Goal: Find specific page/section: Find specific page/section

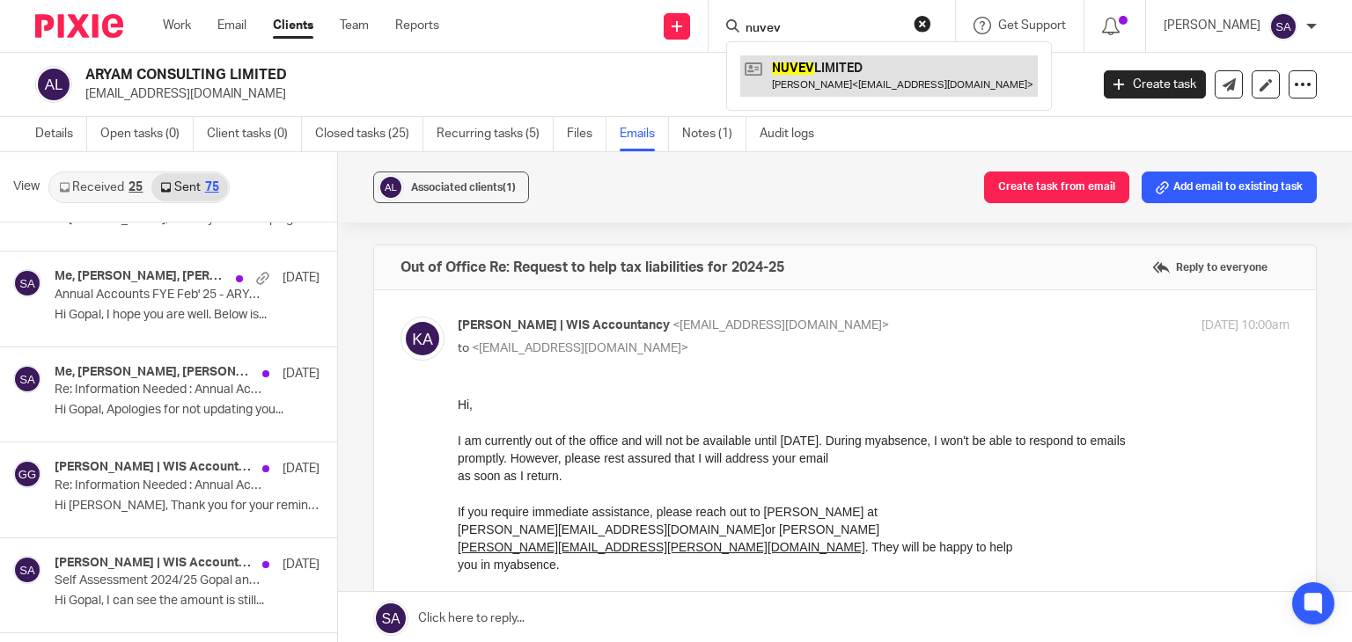
type input "nuvev"
click at [874, 70] on link at bounding box center [888, 75] width 297 height 40
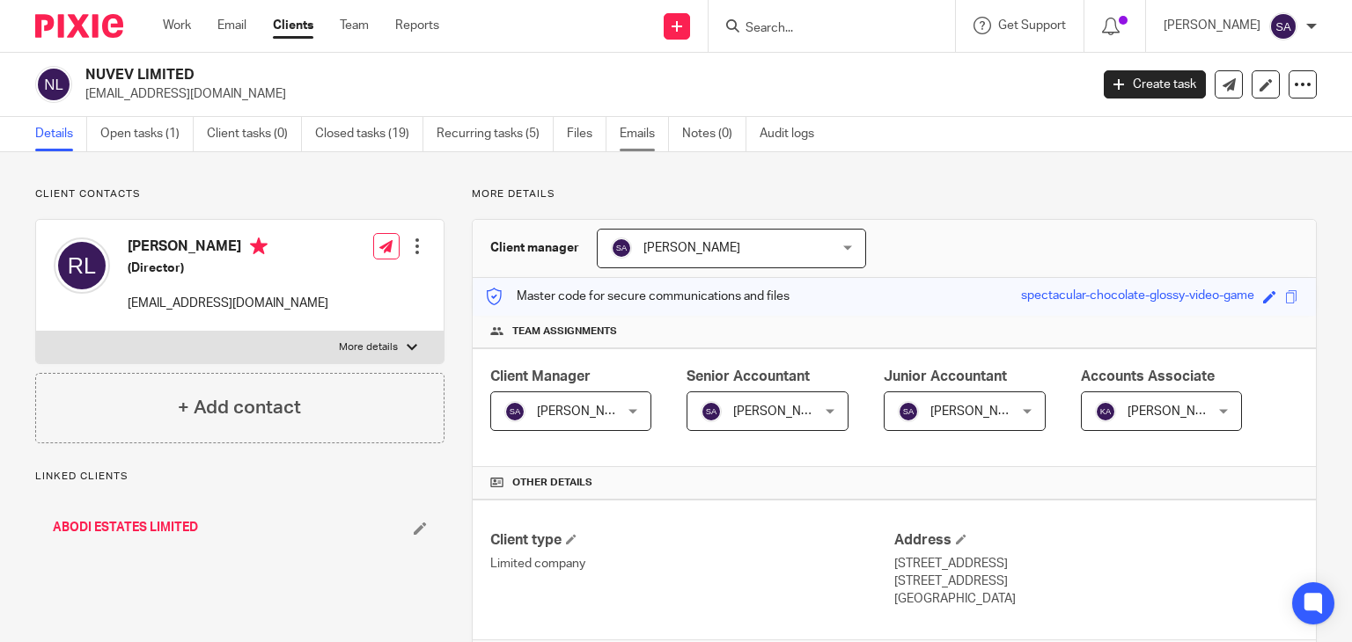
click at [634, 141] on link "Emails" at bounding box center [644, 134] width 49 height 34
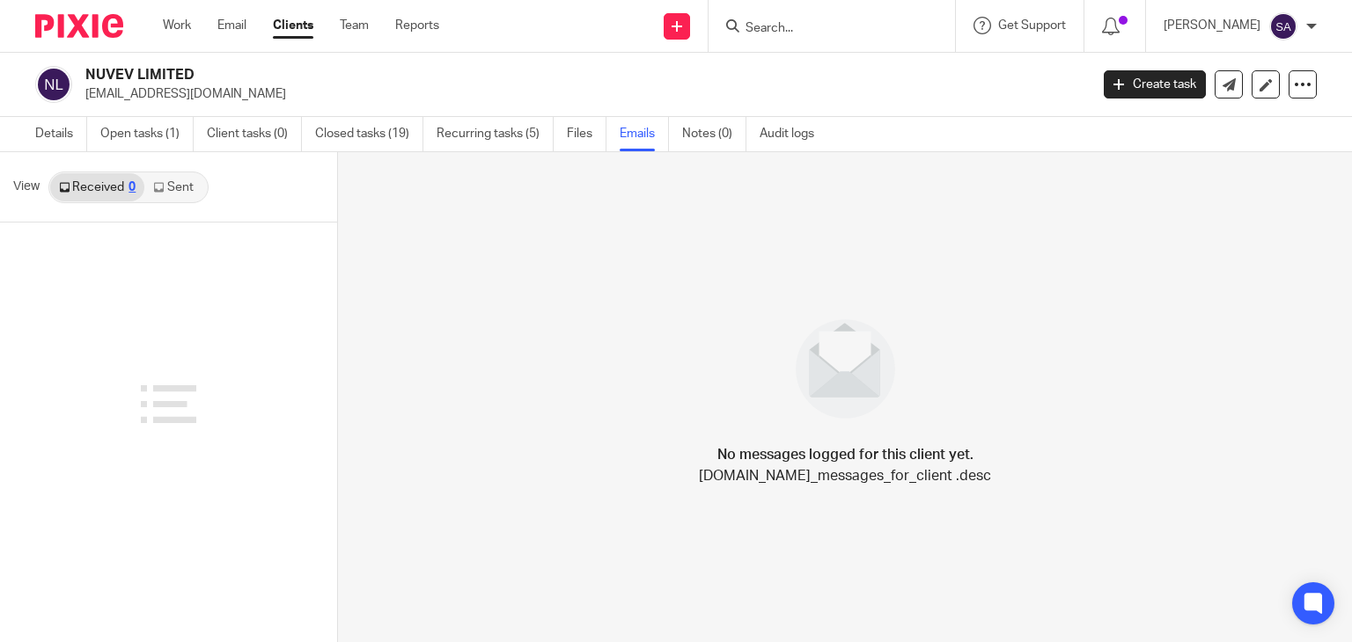
click at [186, 176] on link "Sent" at bounding box center [175, 187] width 62 height 28
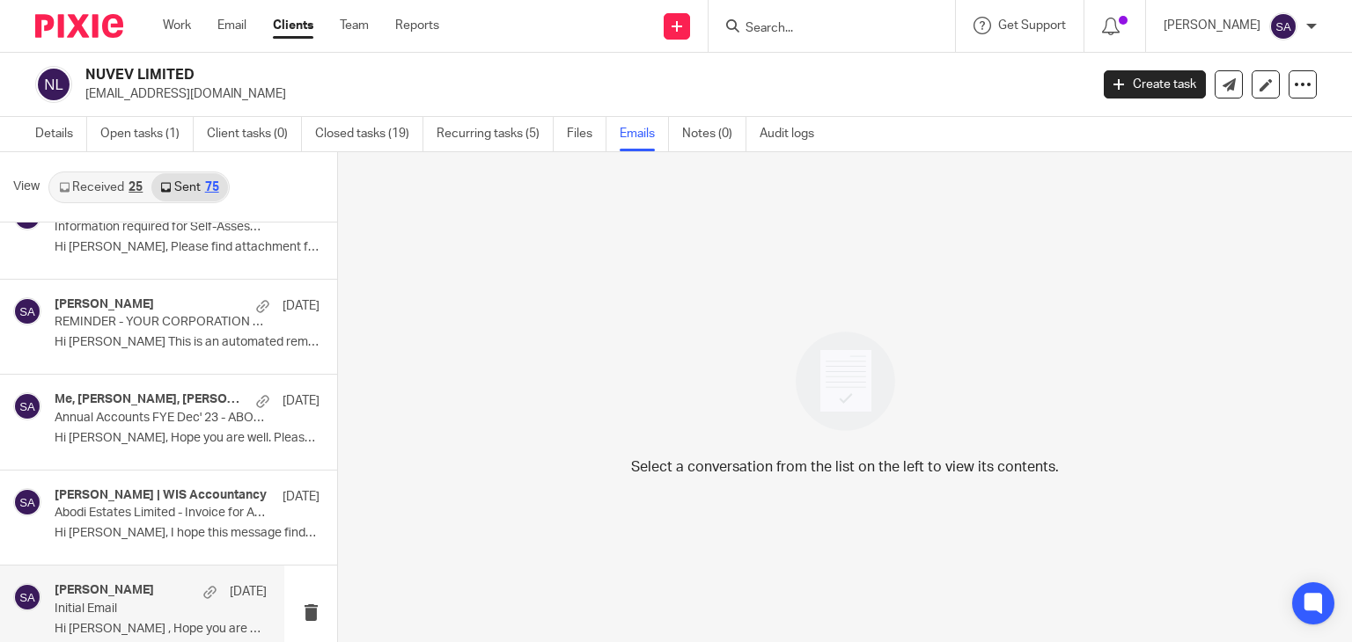
scroll to position [1848, 0]
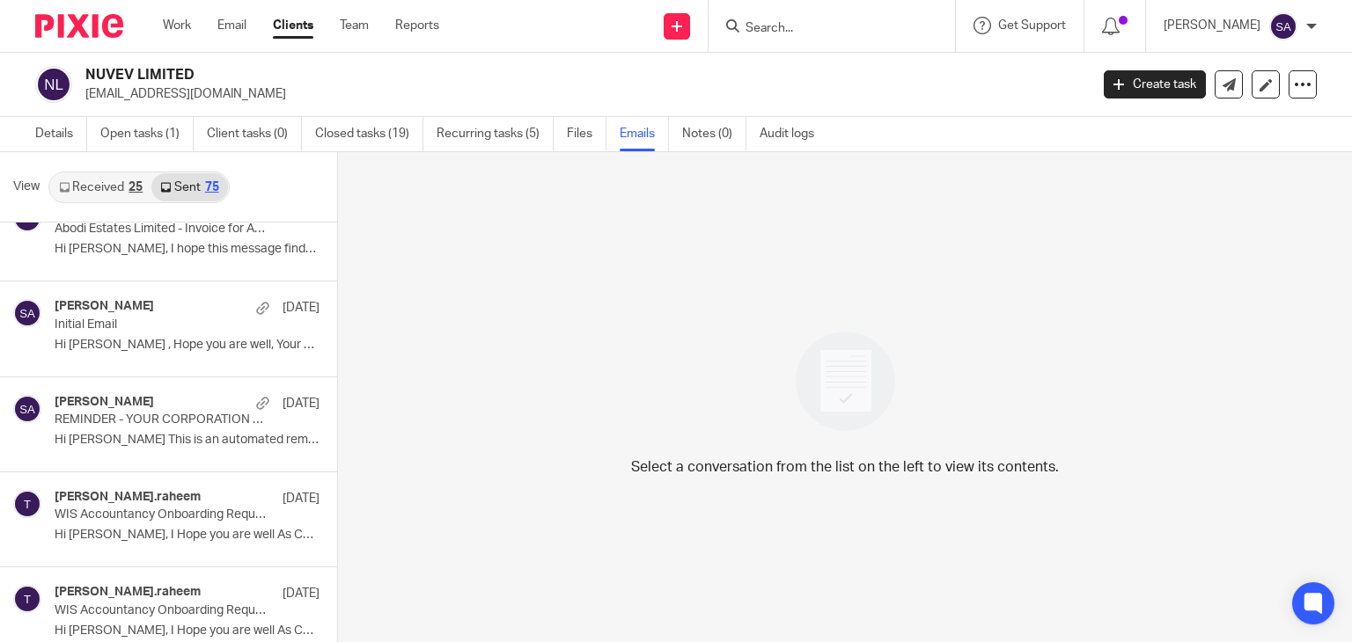
click at [840, 33] on div at bounding box center [831, 26] width 246 height 52
click at [832, 30] on input "Search" at bounding box center [823, 29] width 158 height 16
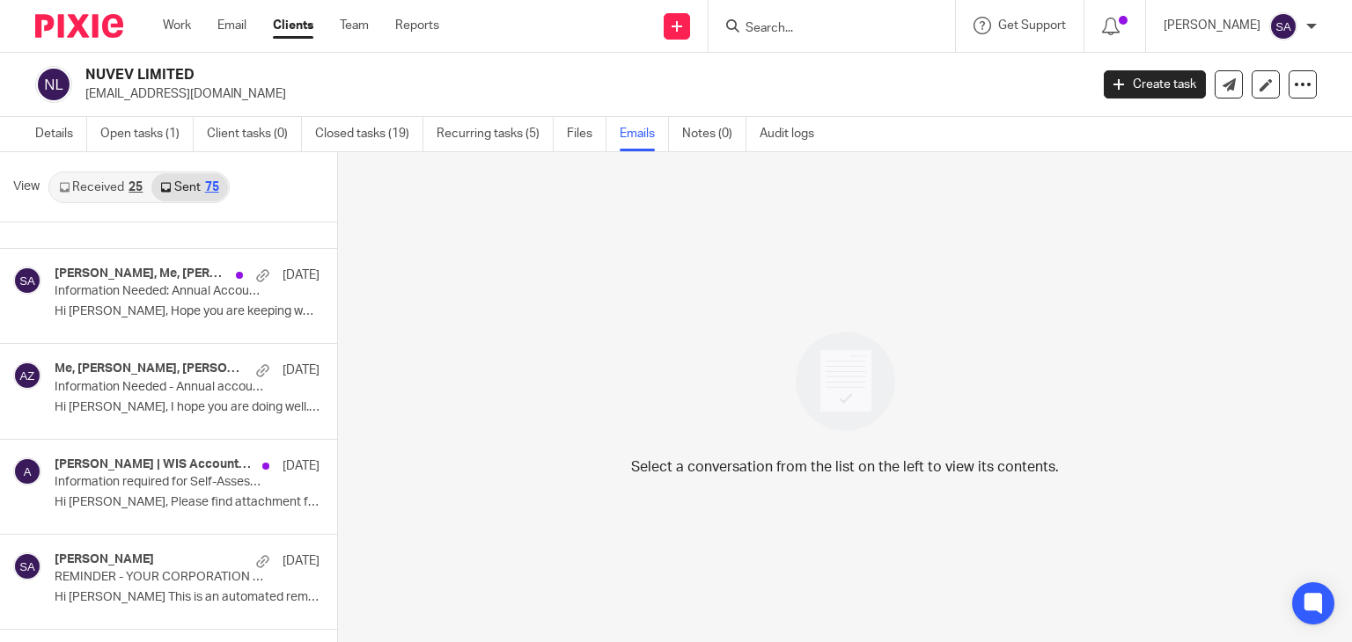
scroll to position [3696, 0]
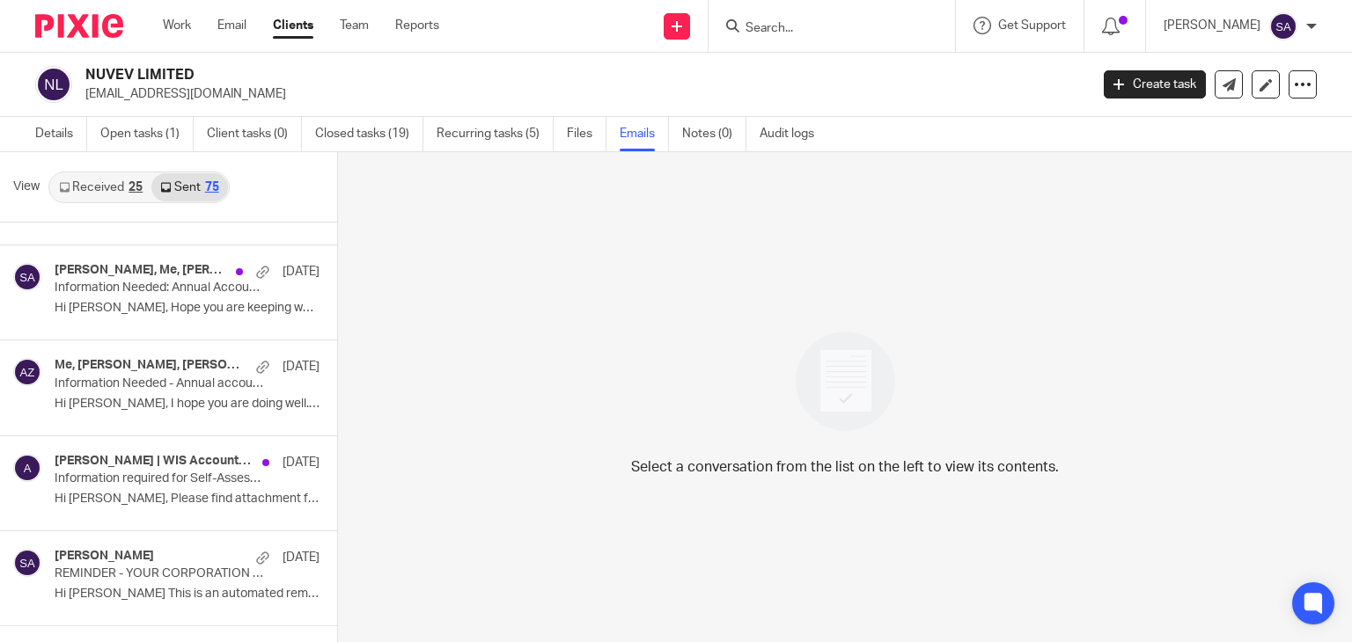
click at [810, 33] on input "Search" at bounding box center [823, 29] width 158 height 16
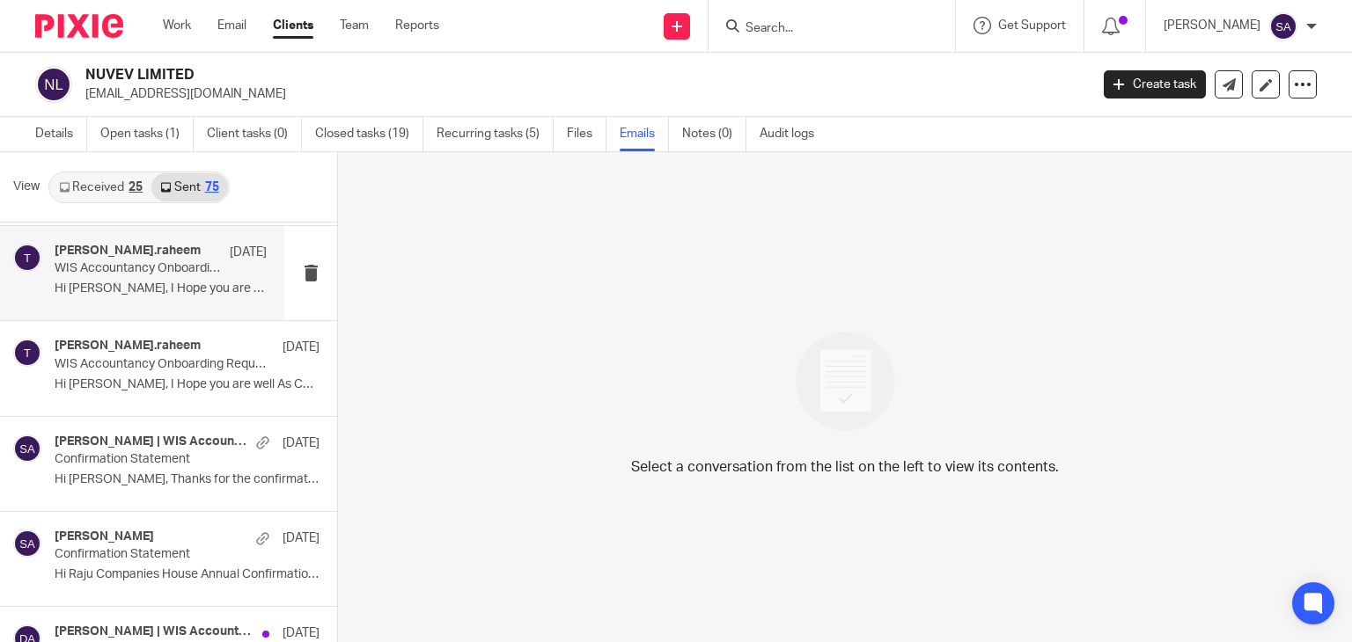
scroll to position [4488, 0]
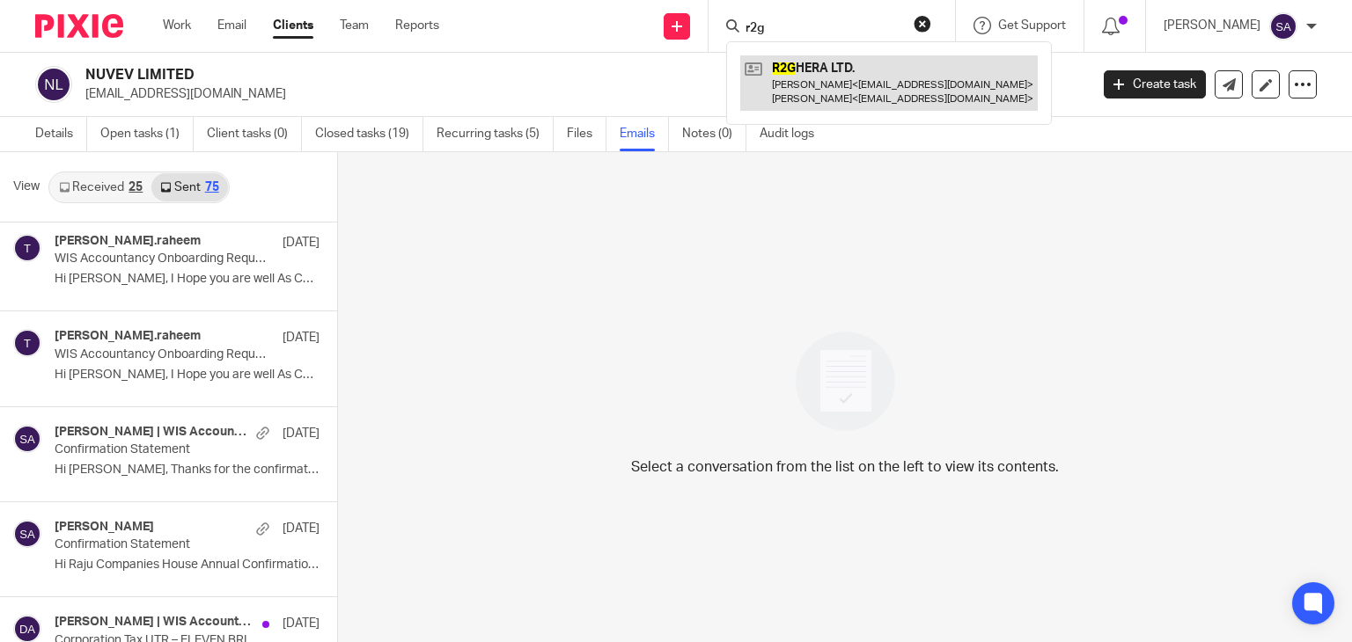
type input "r2g"
click at [872, 77] on link at bounding box center [888, 82] width 297 height 55
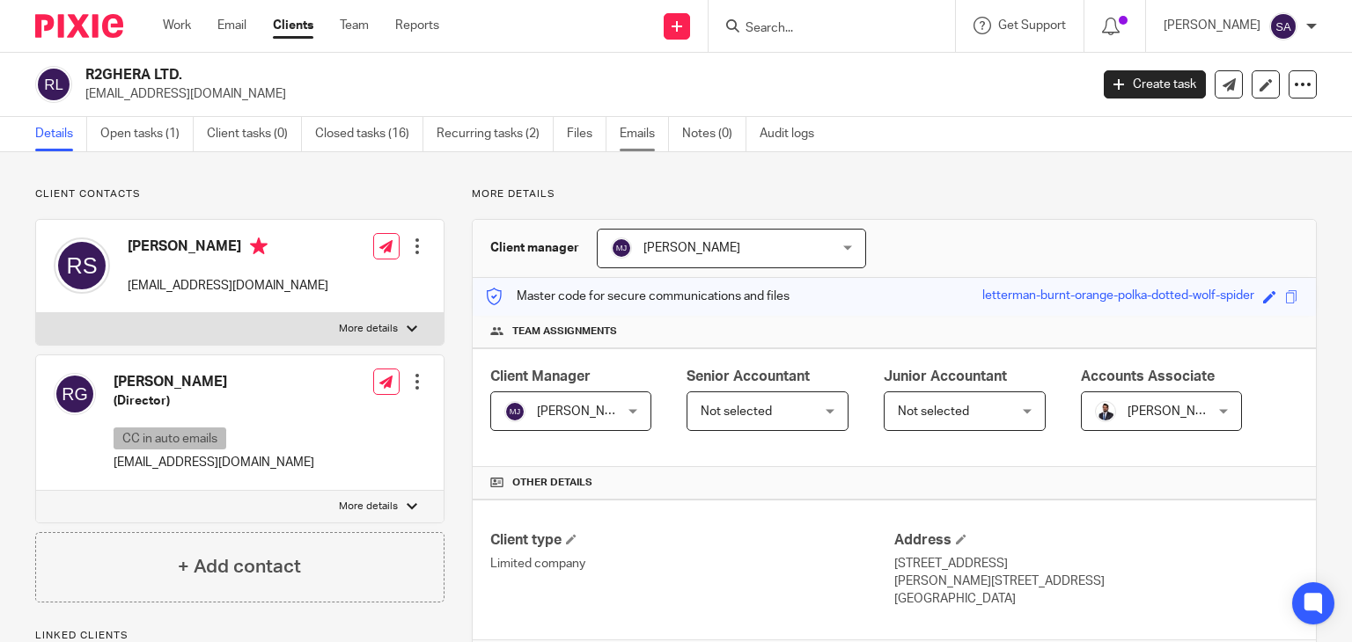
click at [652, 135] on link "Emails" at bounding box center [644, 134] width 49 height 34
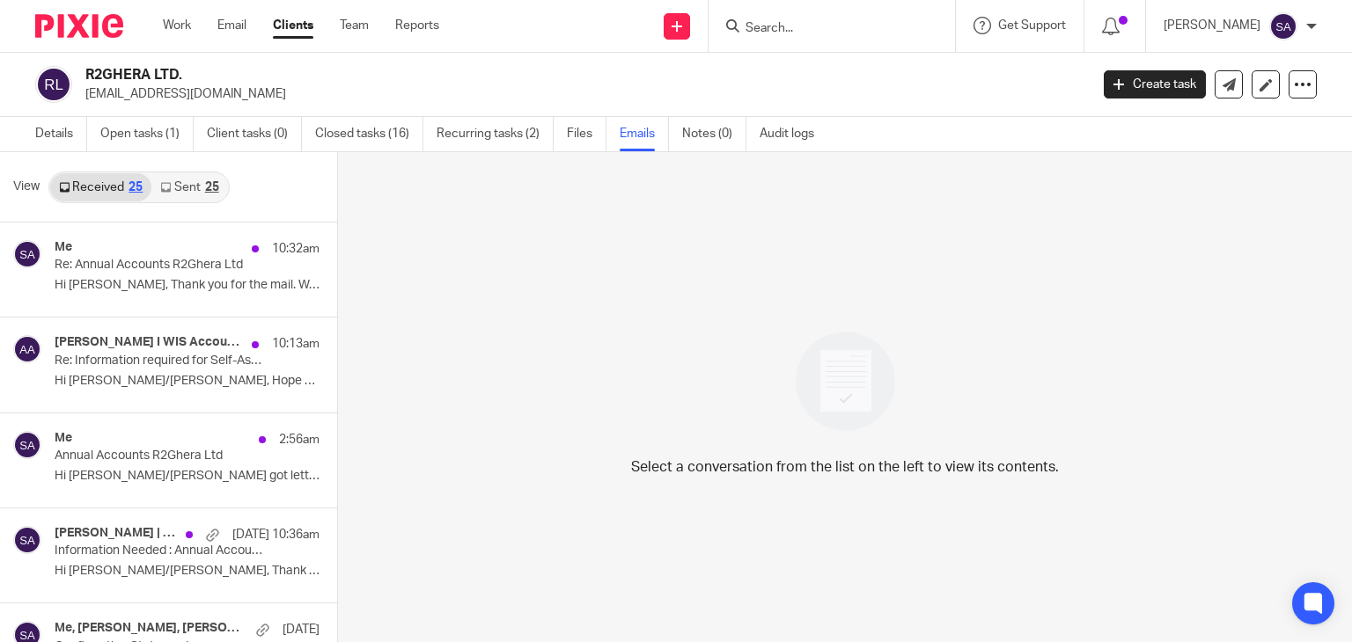
click at [205, 185] on div "25" at bounding box center [212, 187] width 14 height 12
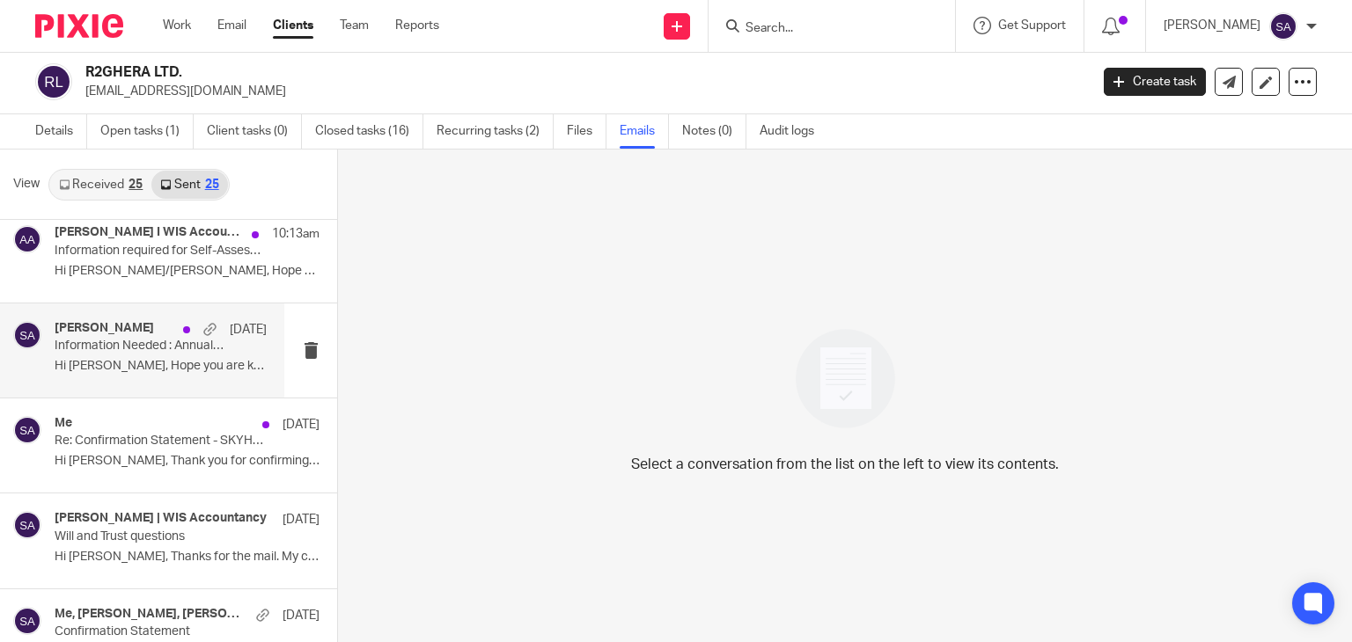
scroll to position [352, 0]
